Goal: Task Accomplishment & Management: Complete application form

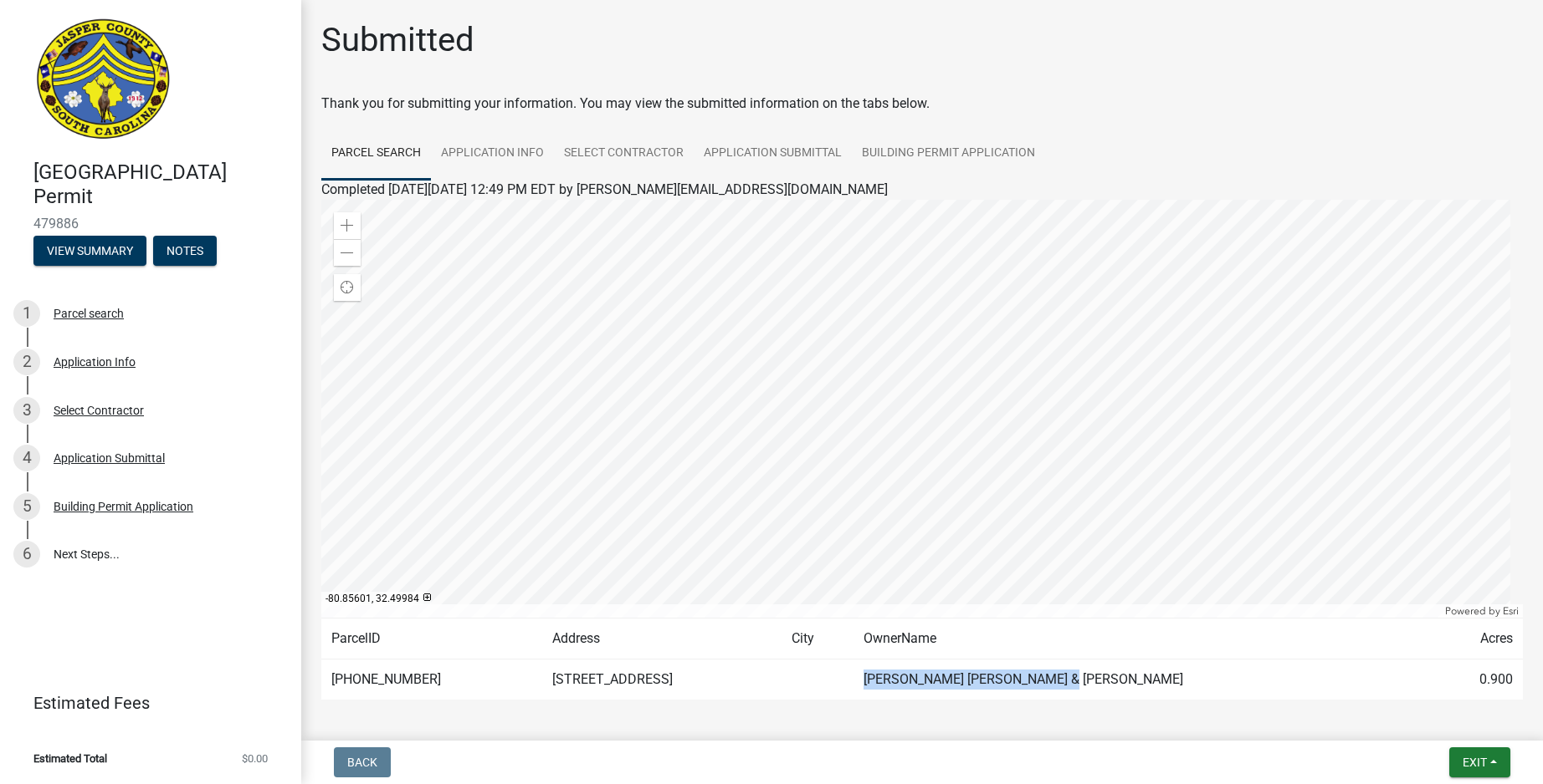
drag, startPoint x: 1154, startPoint y: 679, endPoint x: 930, endPoint y: 678, distance: 224.0
click at [930, 678] on td "[PERSON_NAME] [PERSON_NAME] & [PERSON_NAME]" at bounding box center [1142, 680] width 579 height 41
click at [1475, 760] on span "Exit" at bounding box center [1473, 763] width 24 height 13
click at [1438, 716] on button "Save & Exit" at bounding box center [1443, 719] width 133 height 40
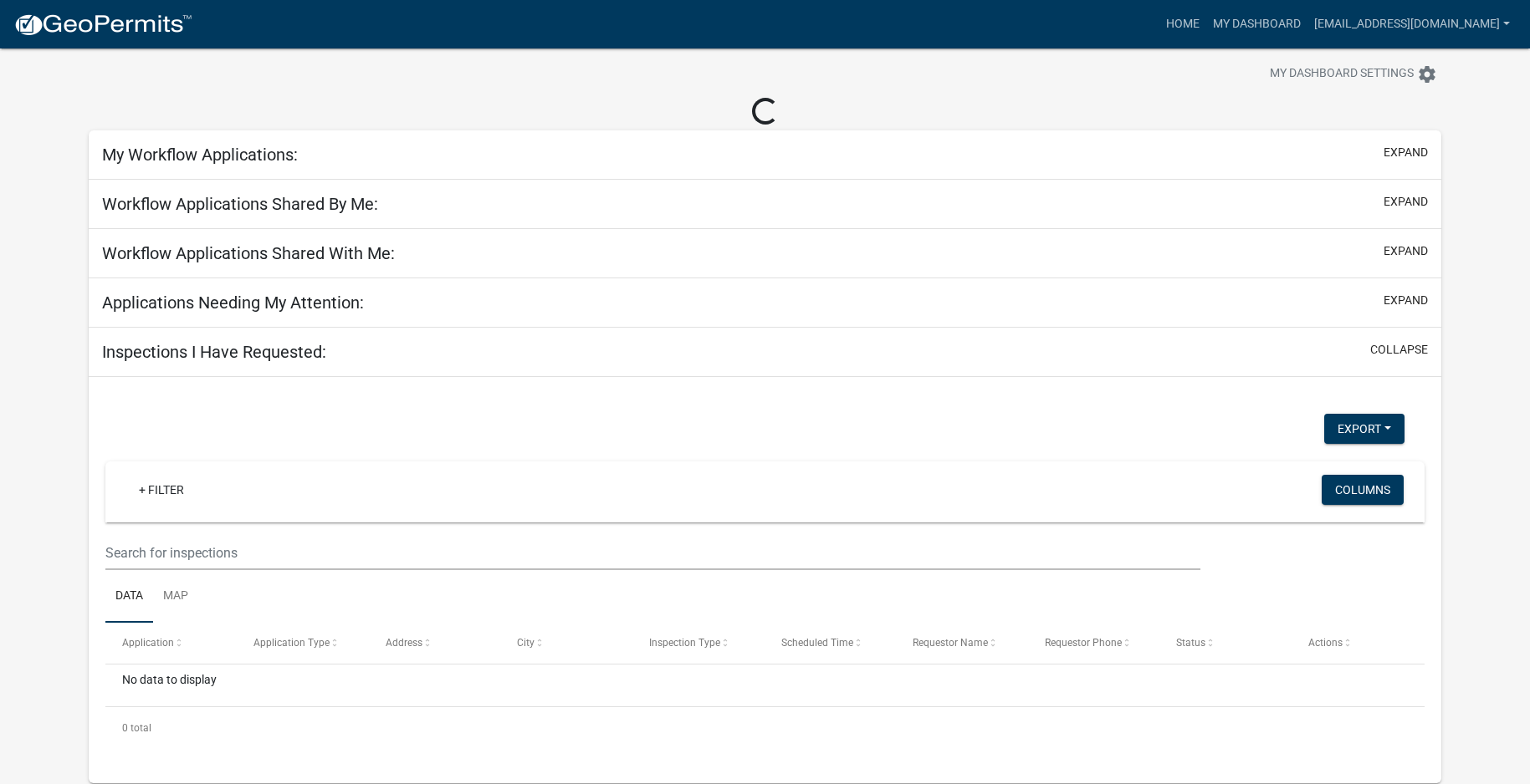
scroll to position [49, 0]
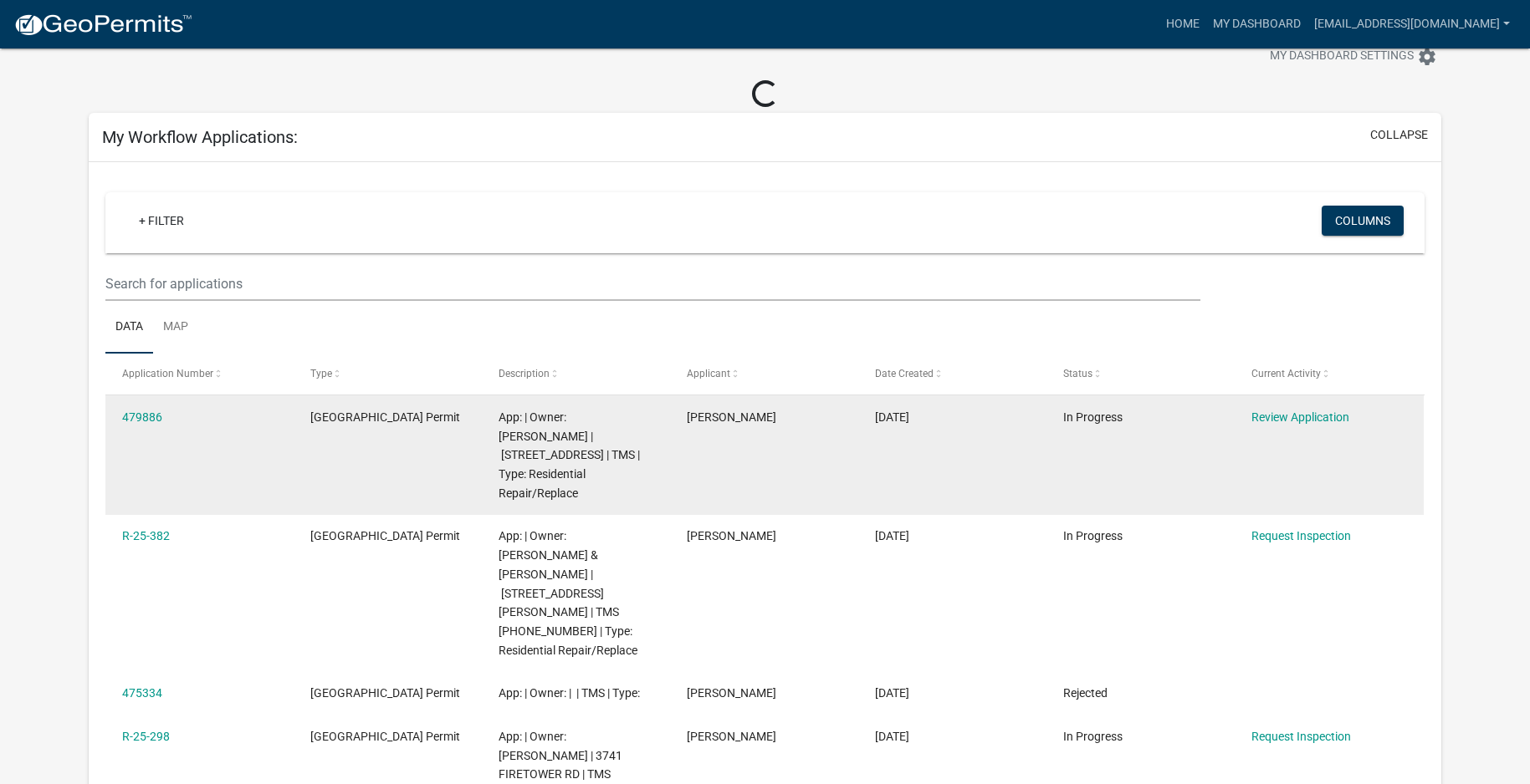
click at [599, 432] on span "App: | Owner: [PERSON_NAME] | [STREET_ADDRESS] | TMS | Type: Residential Repair…" at bounding box center [569, 455] width 141 height 90
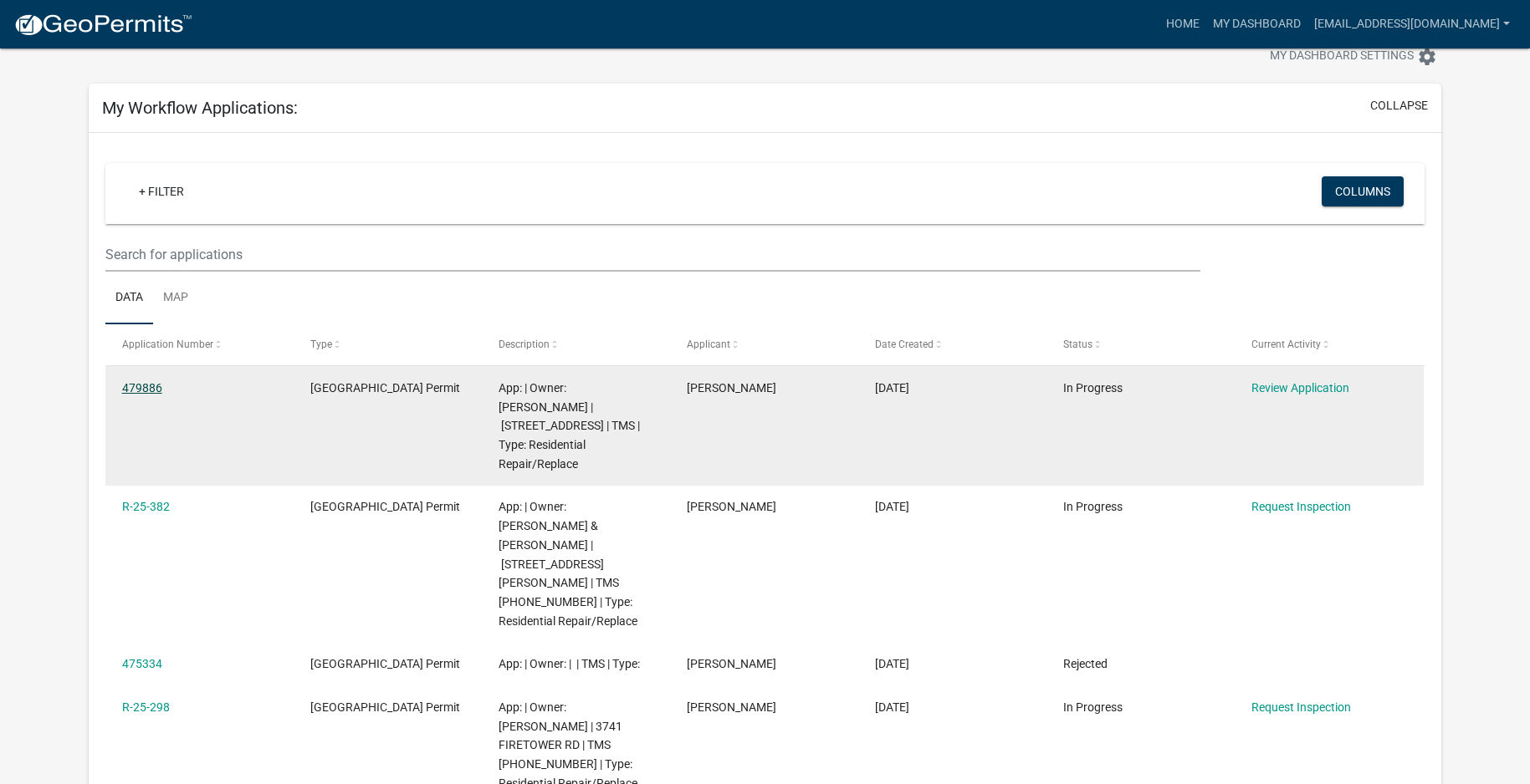
click at [130, 393] on link "479886" at bounding box center [142, 388] width 40 height 13
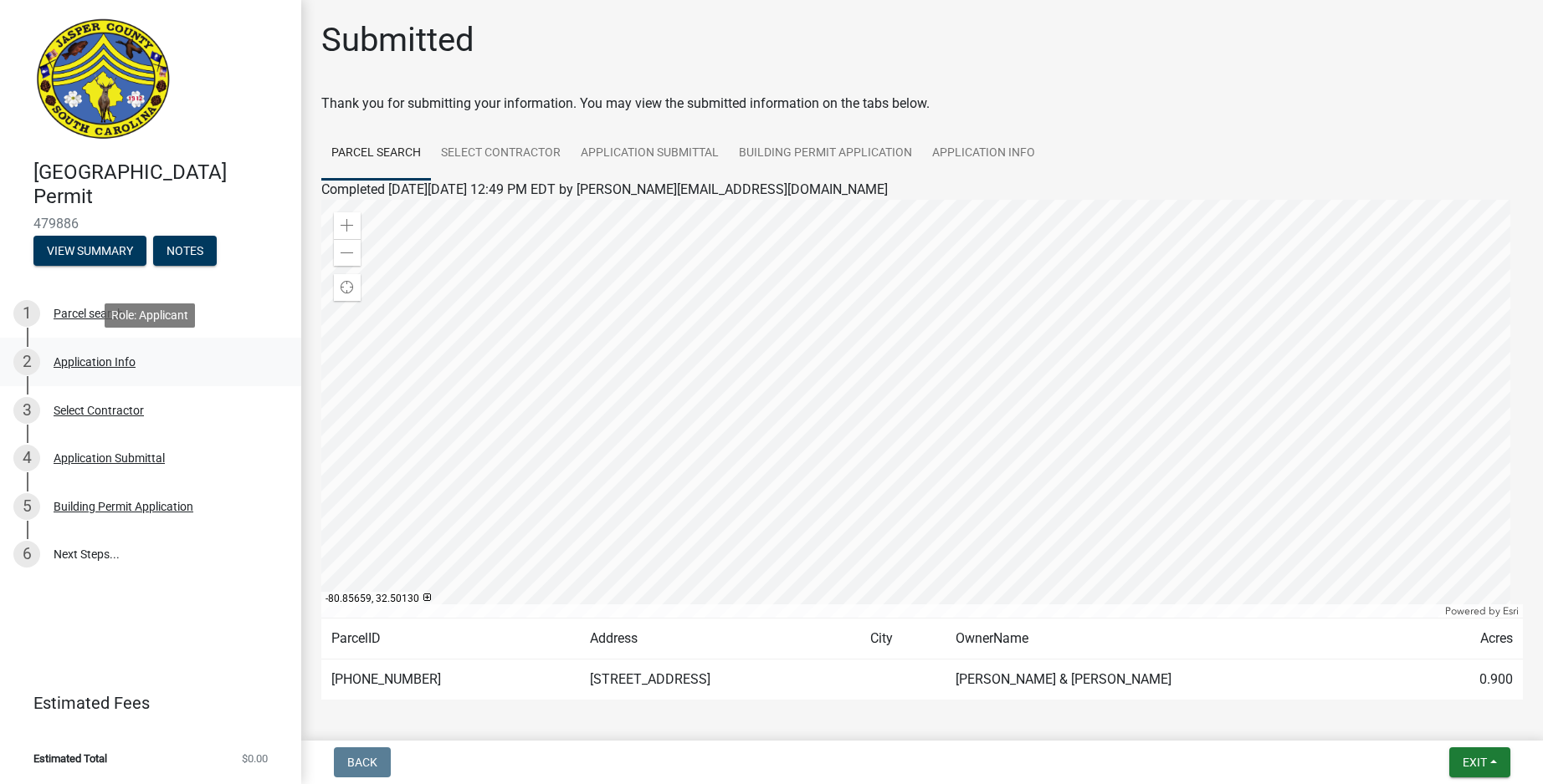
click at [127, 364] on div "Application Info" at bounding box center [94, 362] width 82 height 11
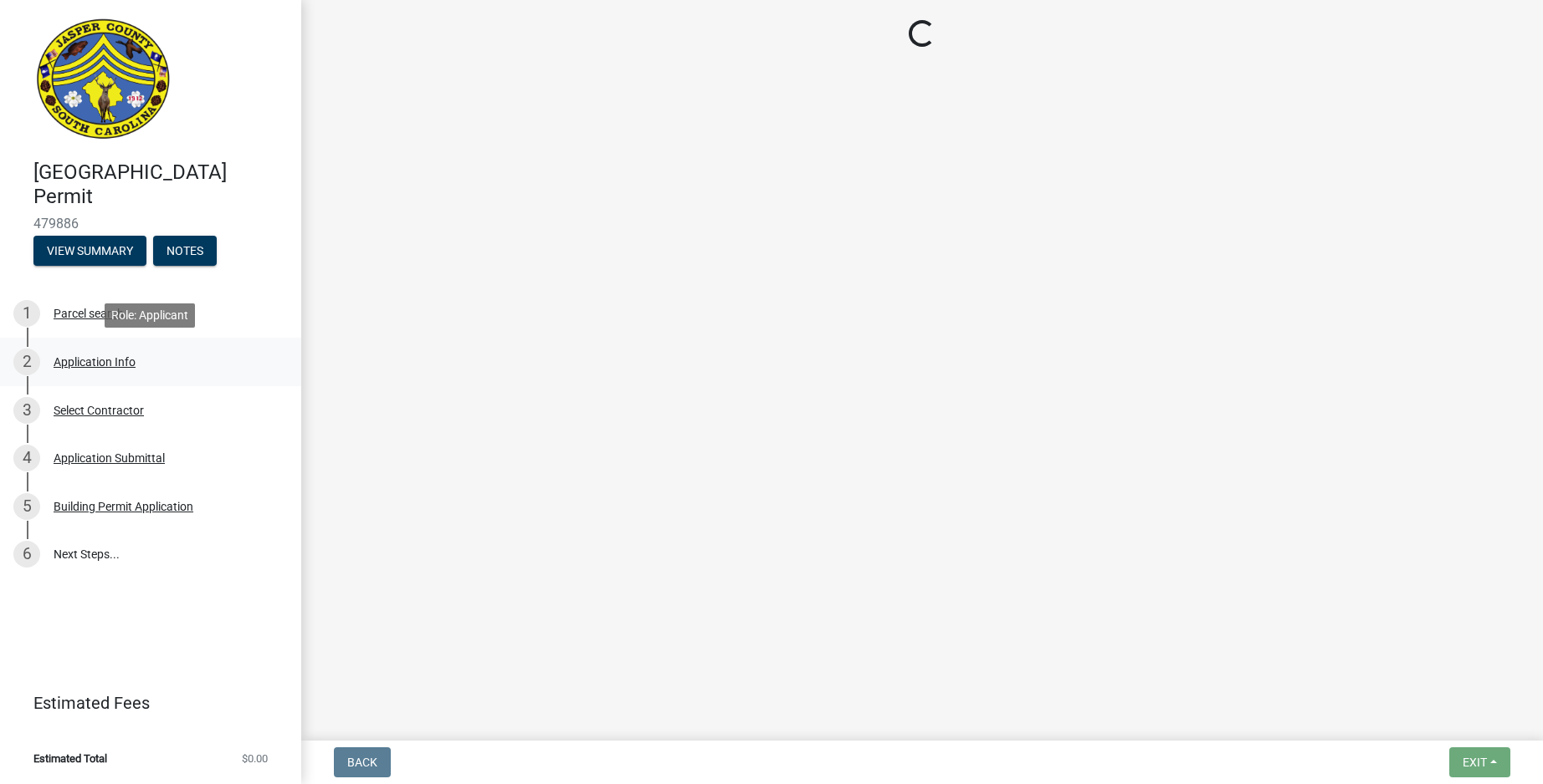
select select "6d5c1e33-a31a-4b32-8811-29a78b0cd51d"
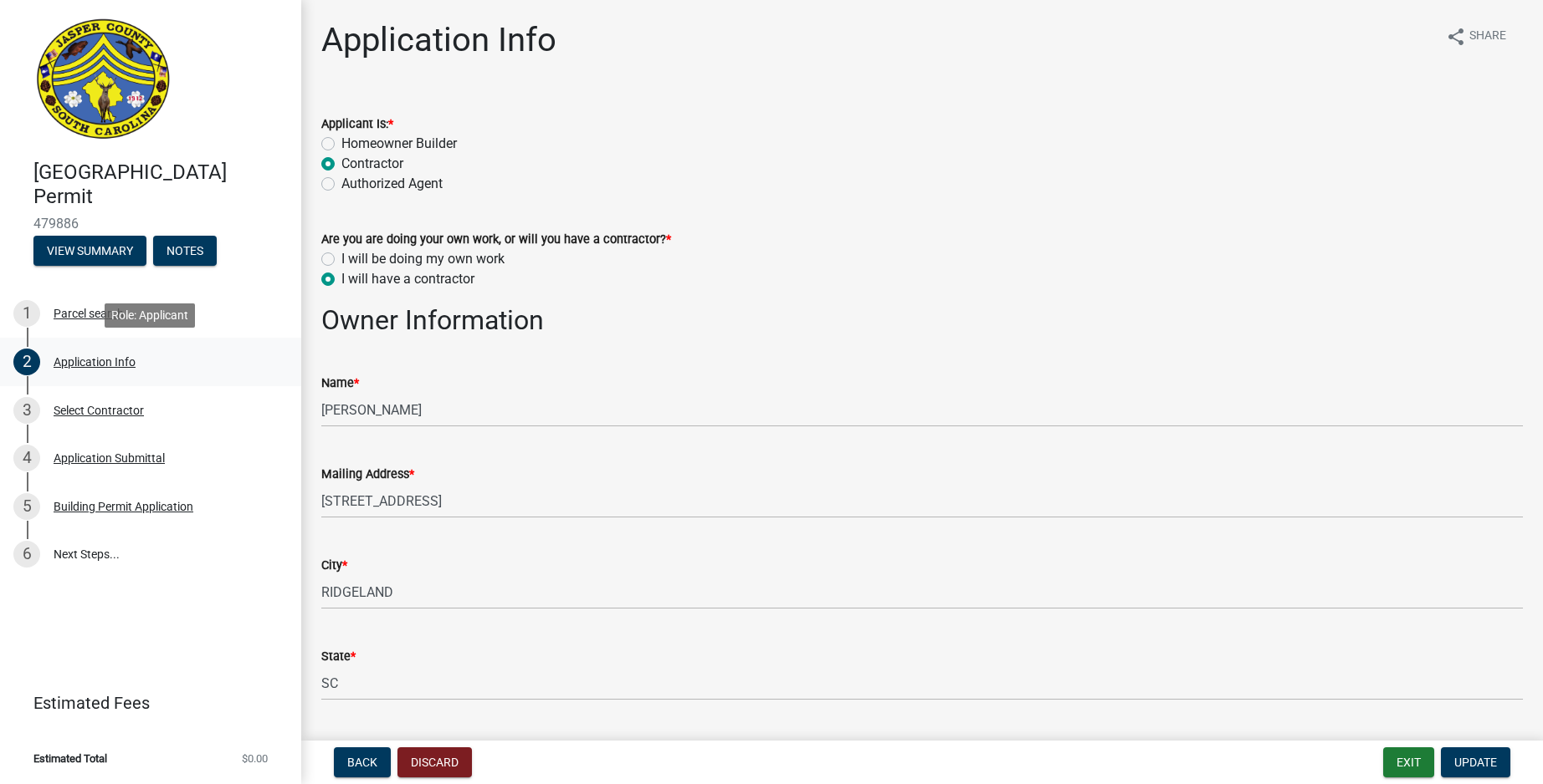
click at [110, 372] on div "2 Application Info" at bounding box center [144, 362] width 261 height 27
click at [112, 407] on div "Select Contractor" at bounding box center [98, 411] width 91 height 11
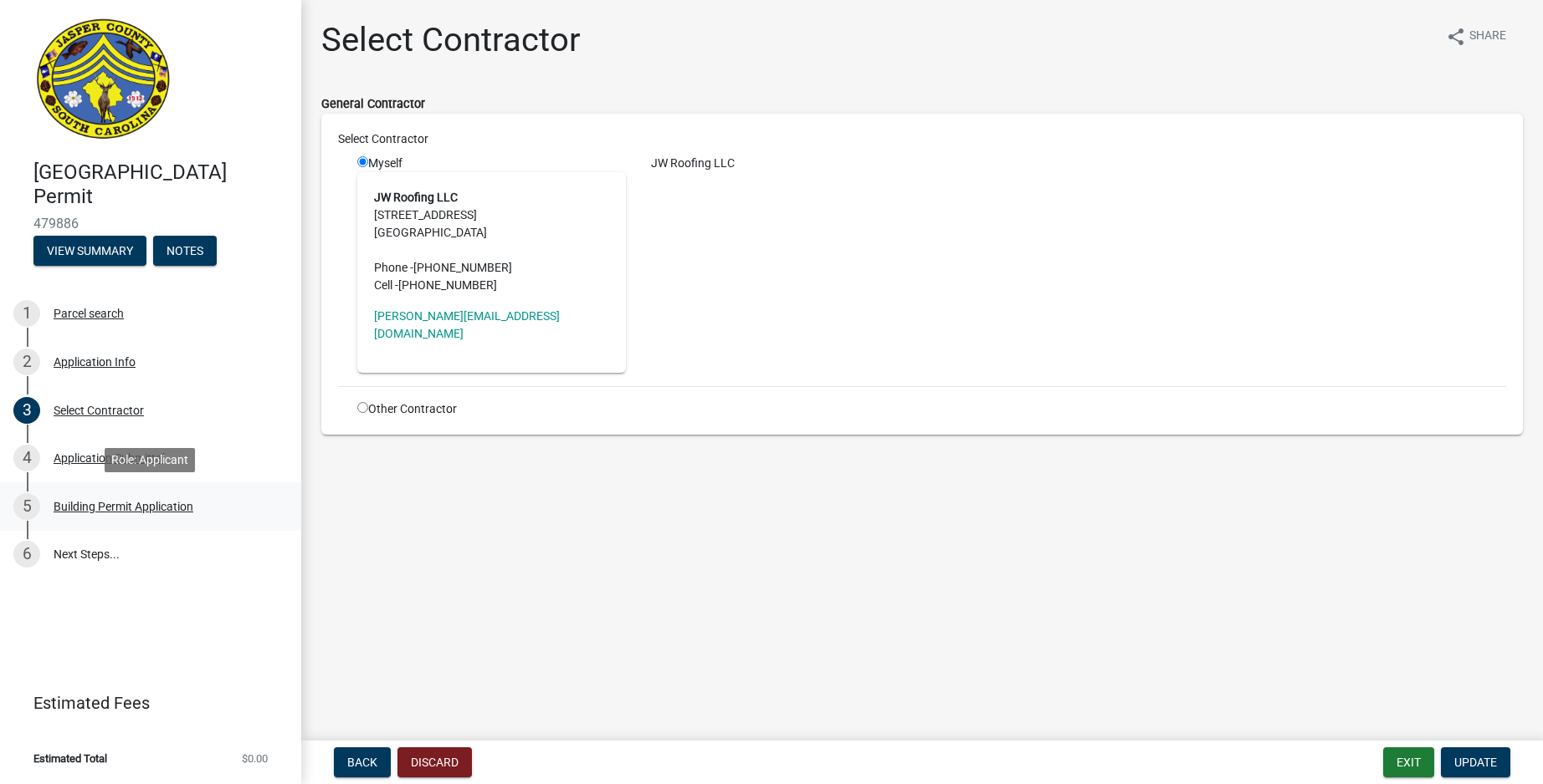
click at [92, 501] on div "Building Permit Application" at bounding box center [123, 507] width 140 height 11
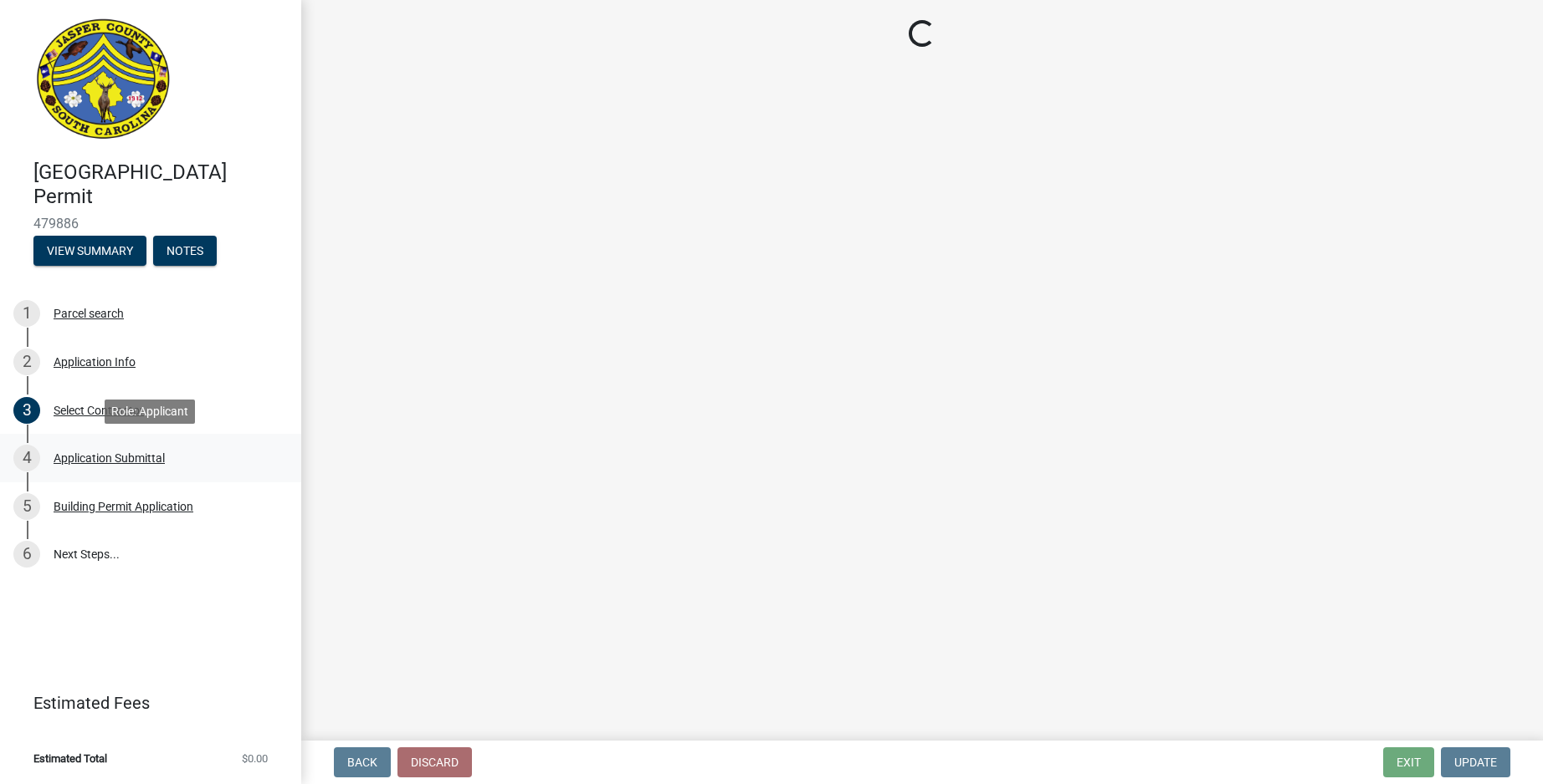
click at [94, 459] on div "Application Submittal" at bounding box center [109, 458] width 112 height 11
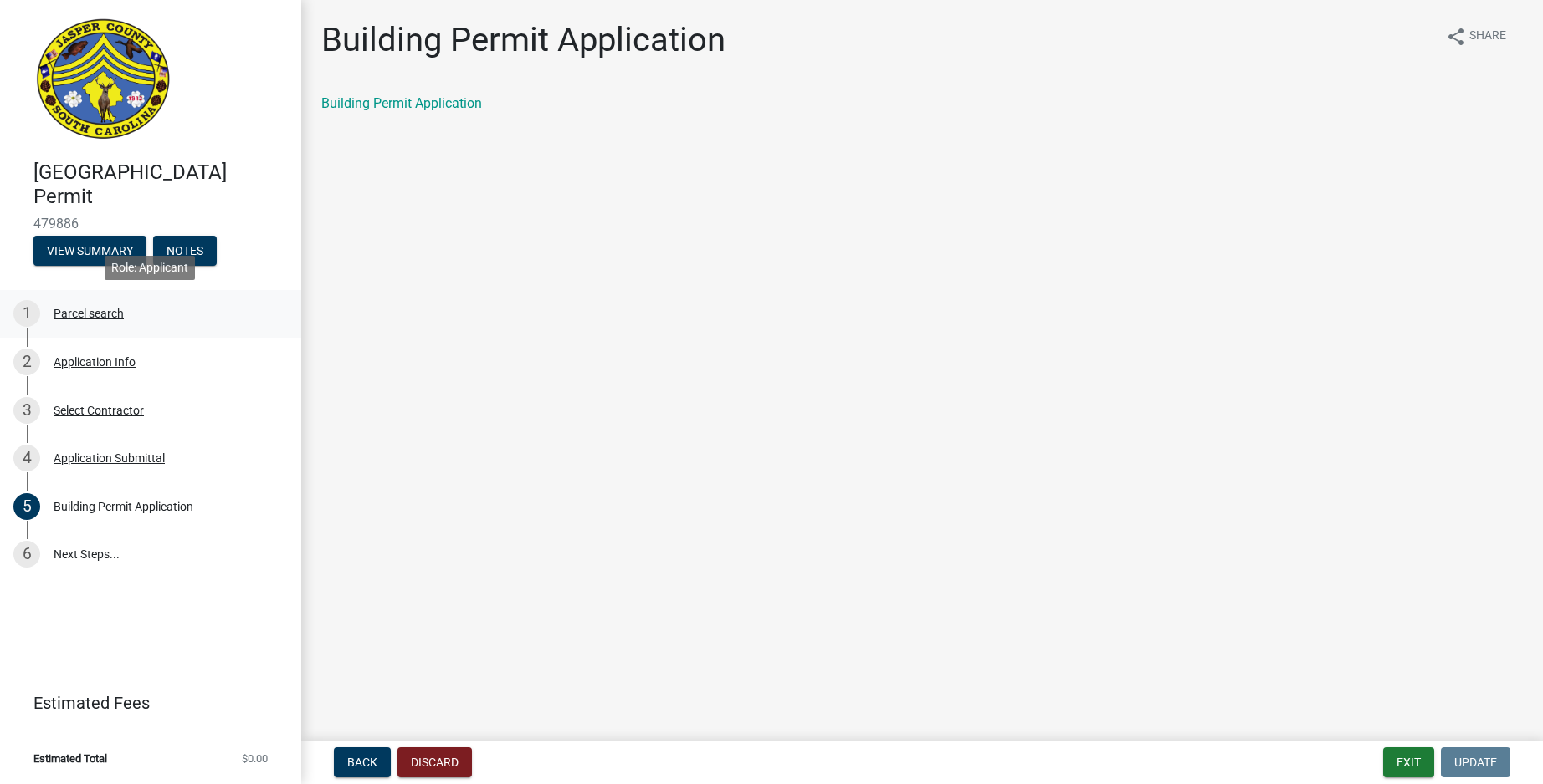
click at [84, 311] on div "Parcel search" at bounding box center [89, 313] width 71 height 11
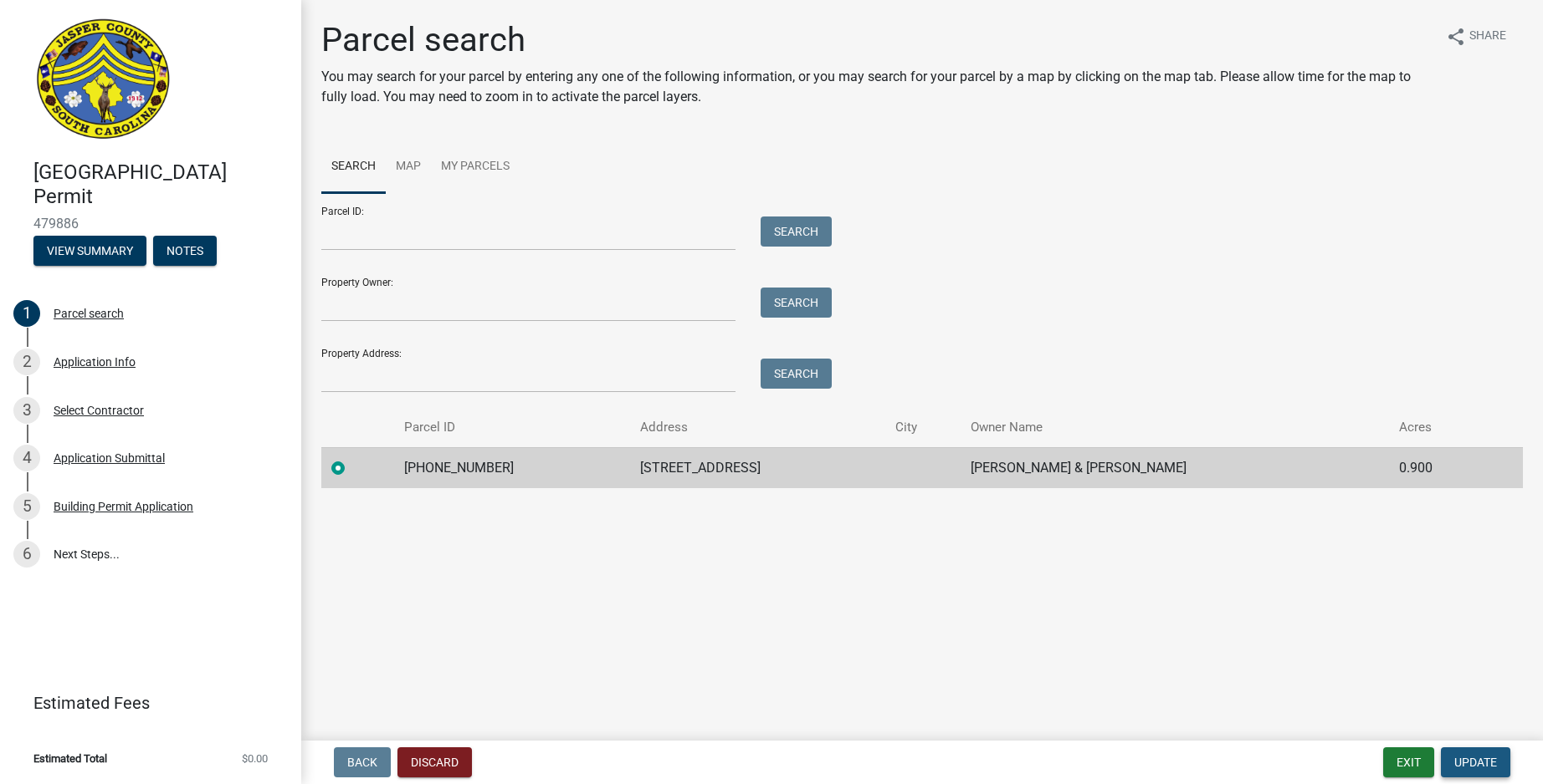
click at [1474, 767] on span "Update" at bounding box center [1475, 763] width 43 height 13
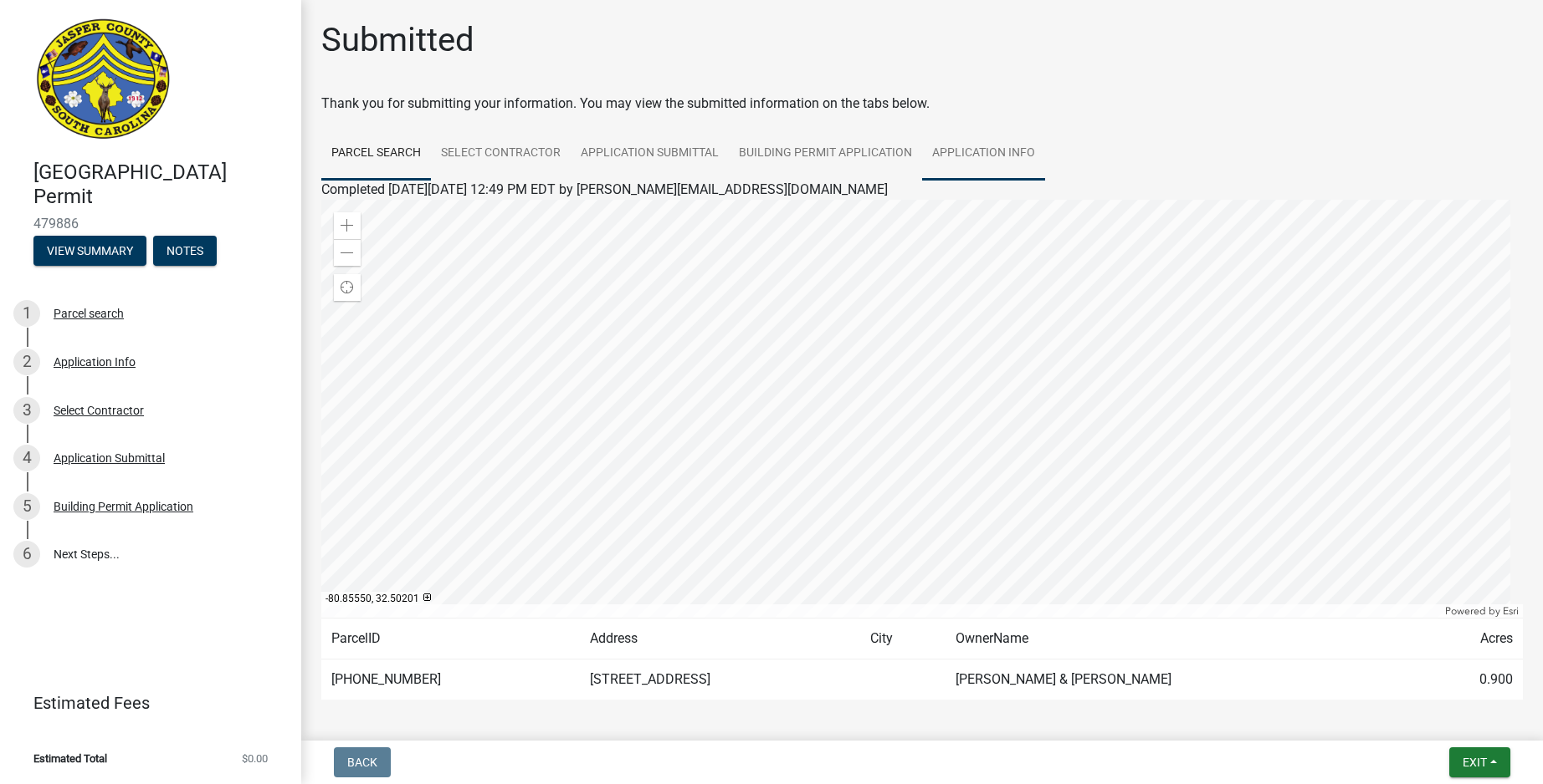
click at [964, 159] on link "Application Info" at bounding box center [983, 153] width 123 height 53
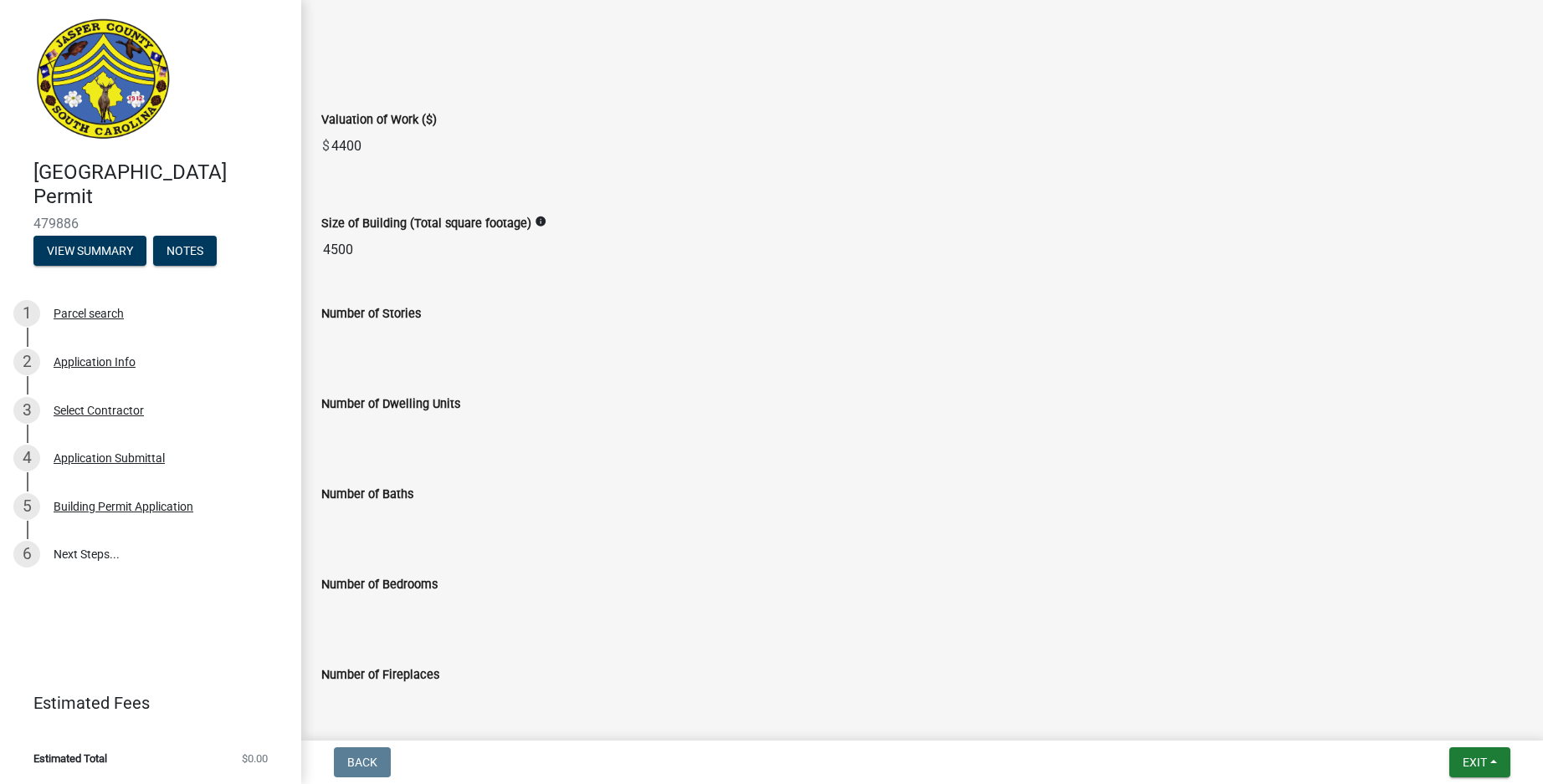
scroll to position [2819, 0]
